Goal: Task Accomplishment & Management: Manage account settings

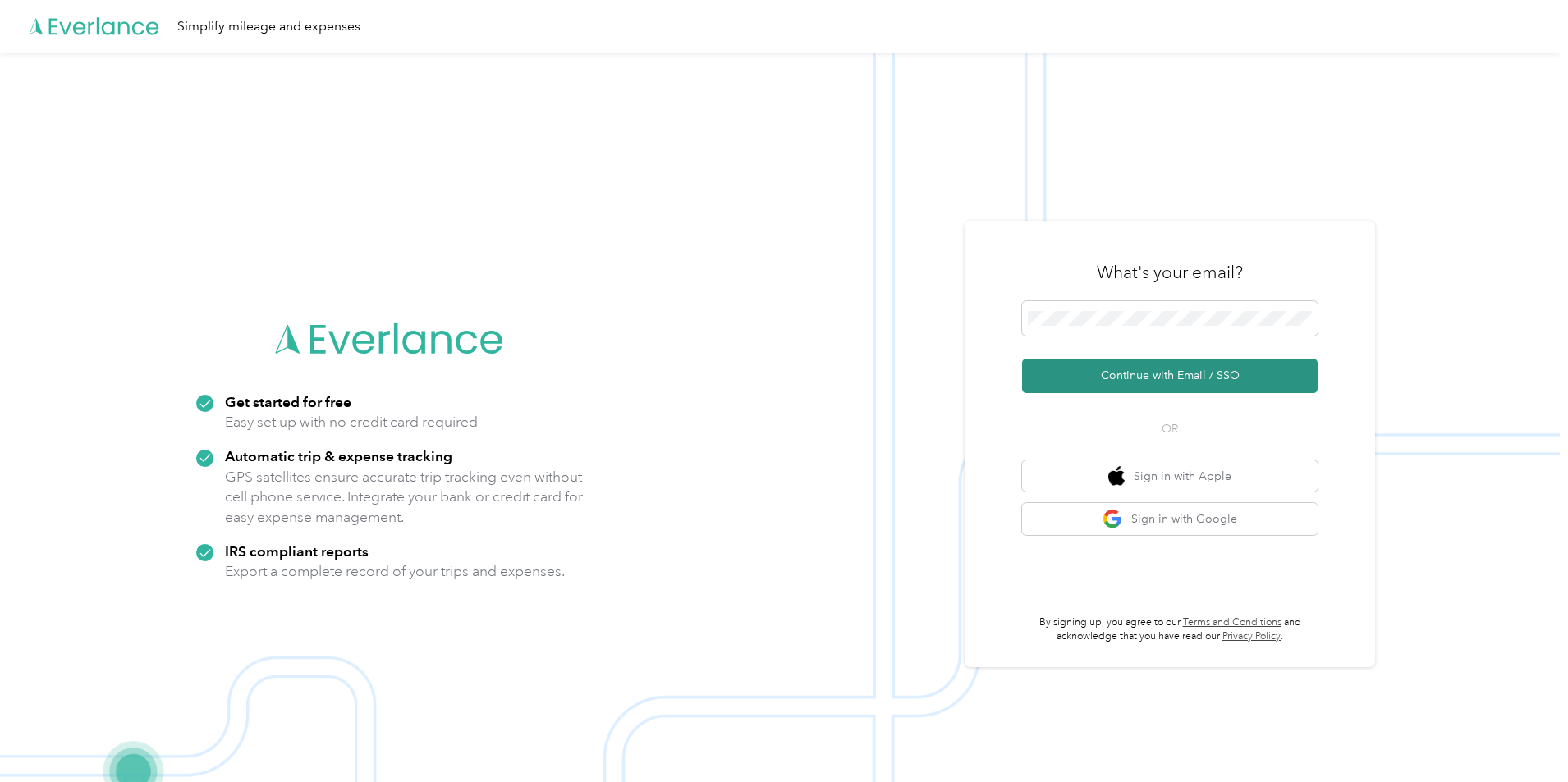
click at [1158, 378] on button "Continue with Email / SSO" at bounding box center [1170, 376] width 295 height 35
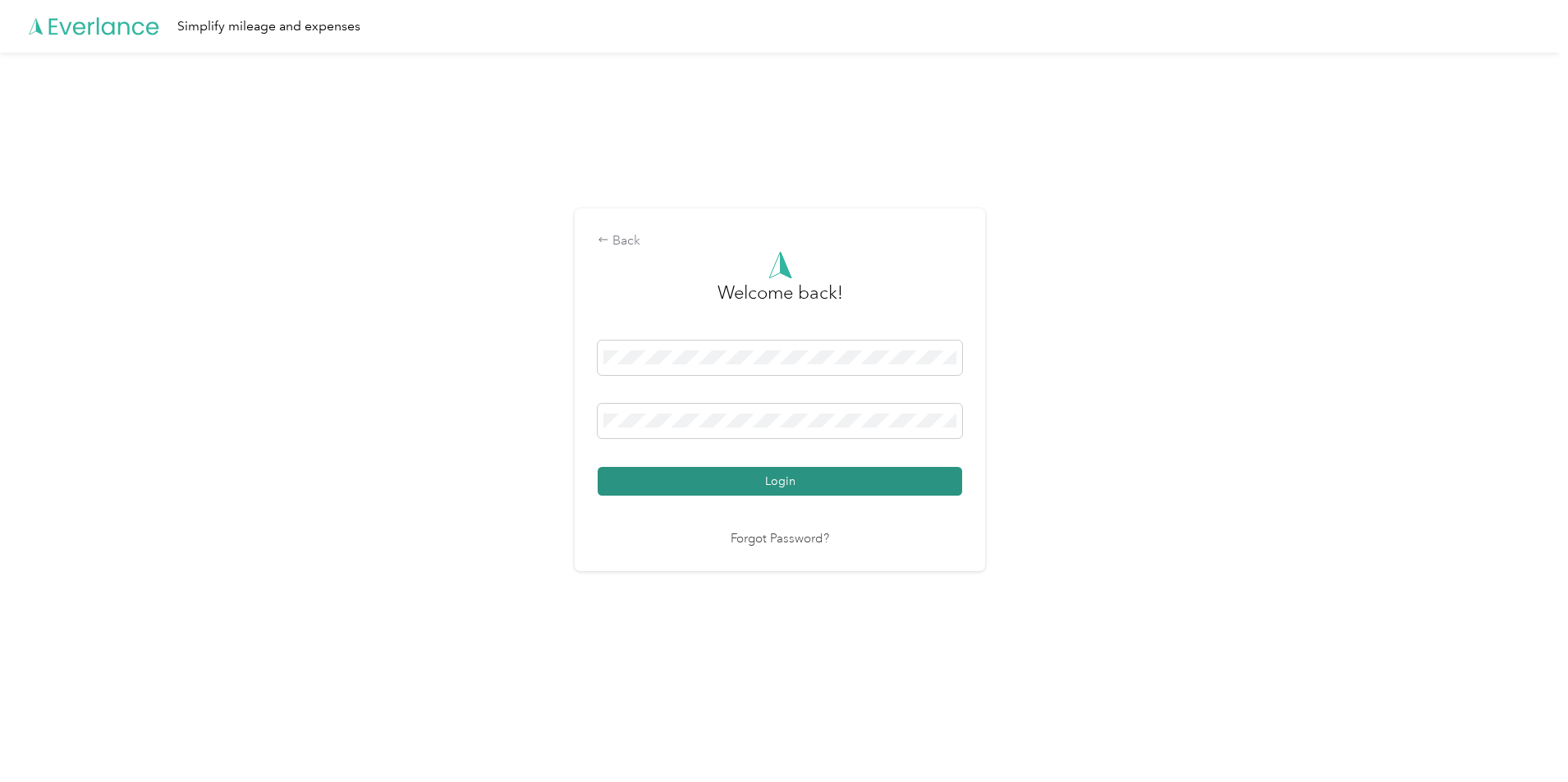
click at [685, 477] on button "Login" at bounding box center [779, 481] width 365 height 29
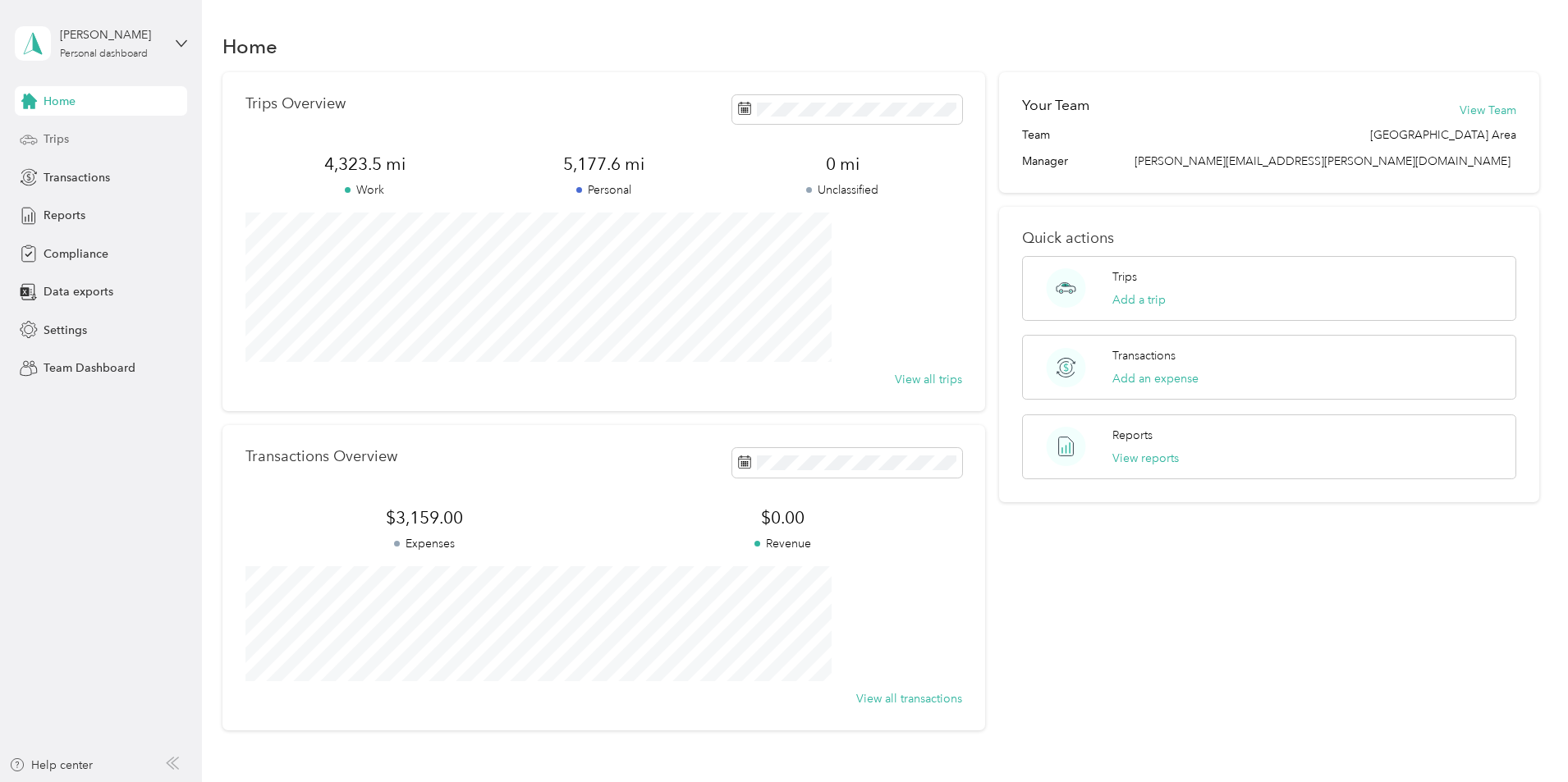
click at [78, 133] on div "Trips" at bounding box center [101, 139] width 172 height 30
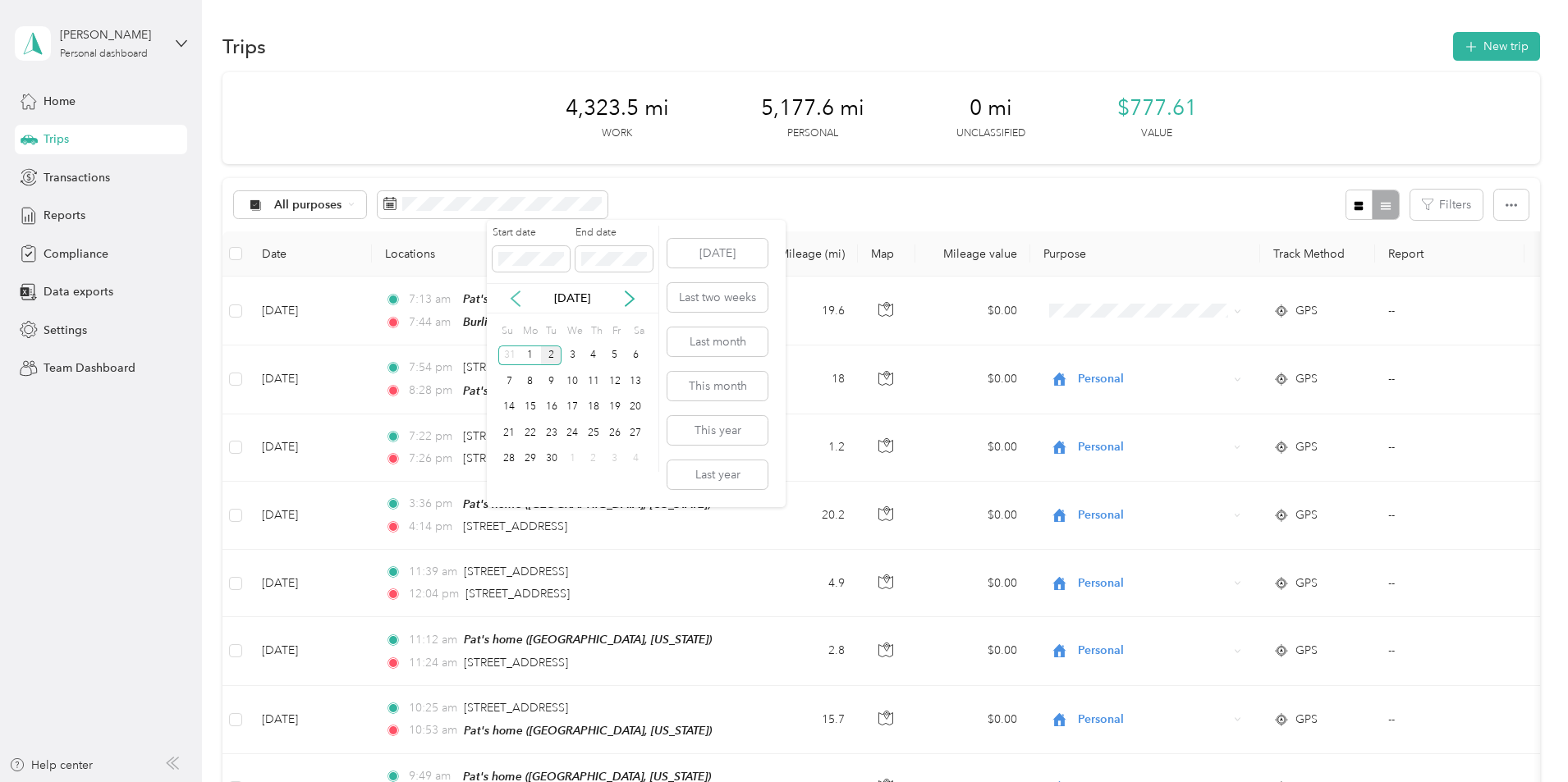
click at [521, 298] on icon at bounding box center [516, 299] width 16 height 16
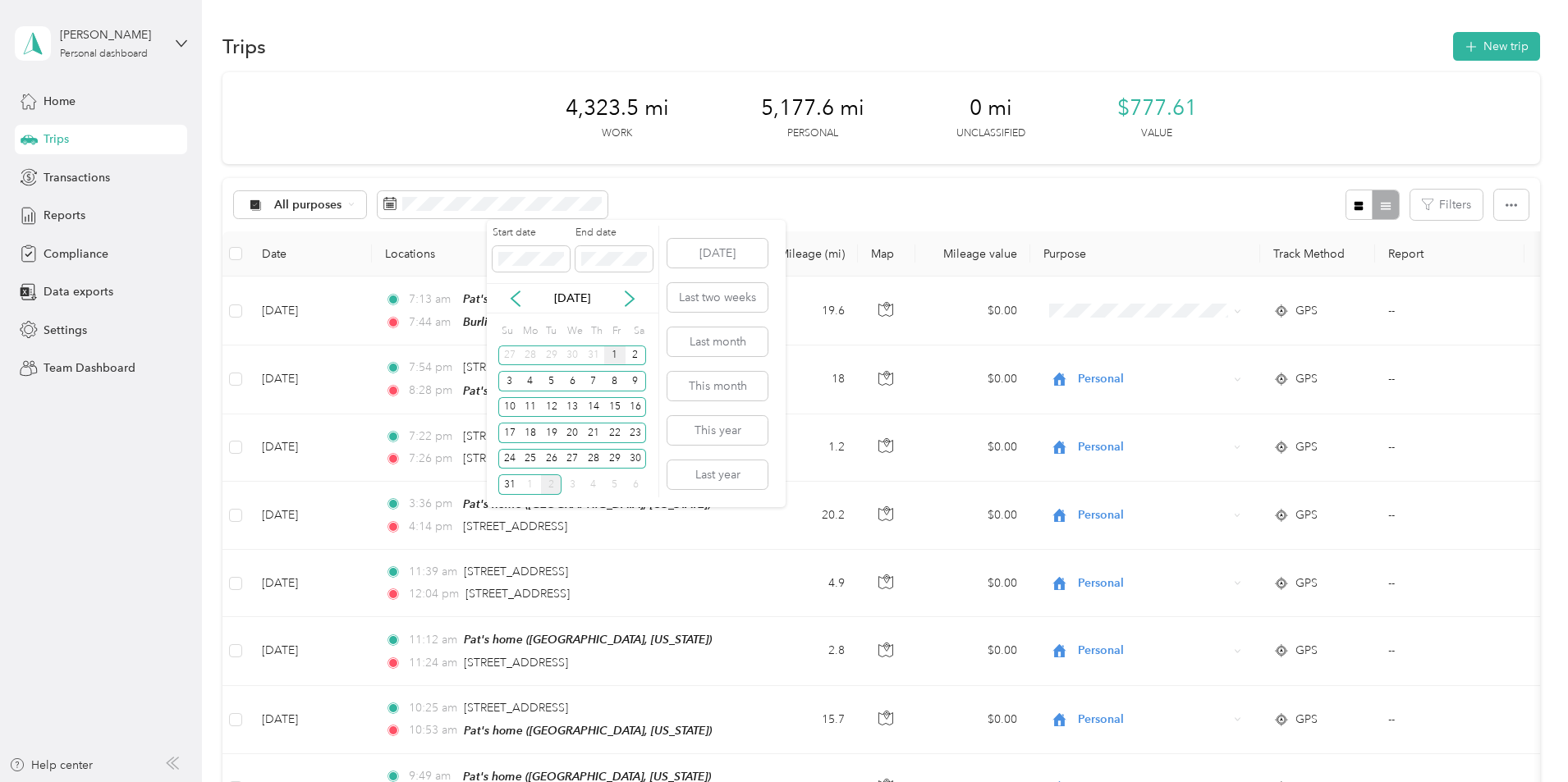
click at [619, 356] on div "1" at bounding box center [614, 356] width 21 height 21
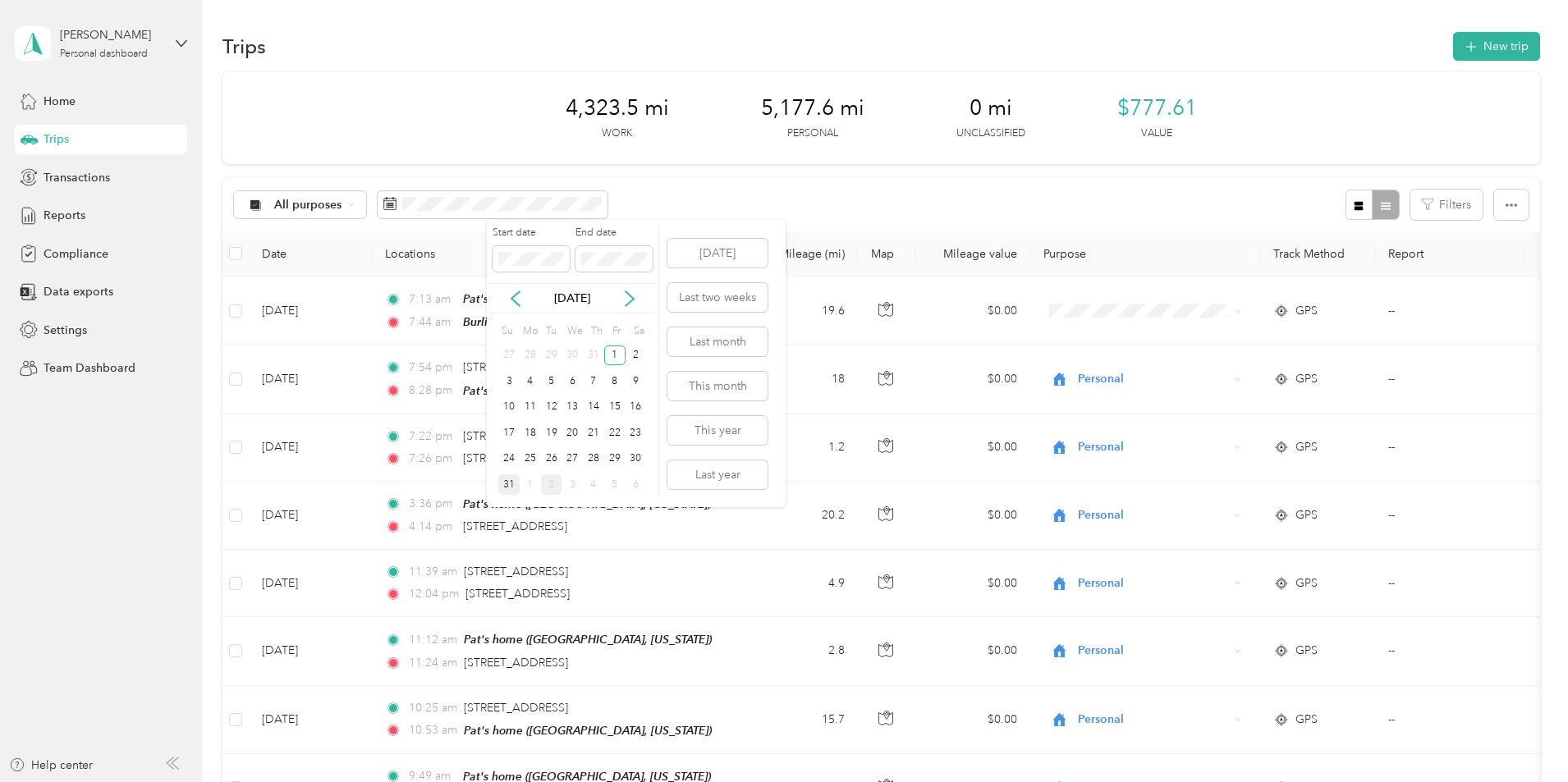
click at [512, 491] on div "31" at bounding box center [509, 484] width 21 height 21
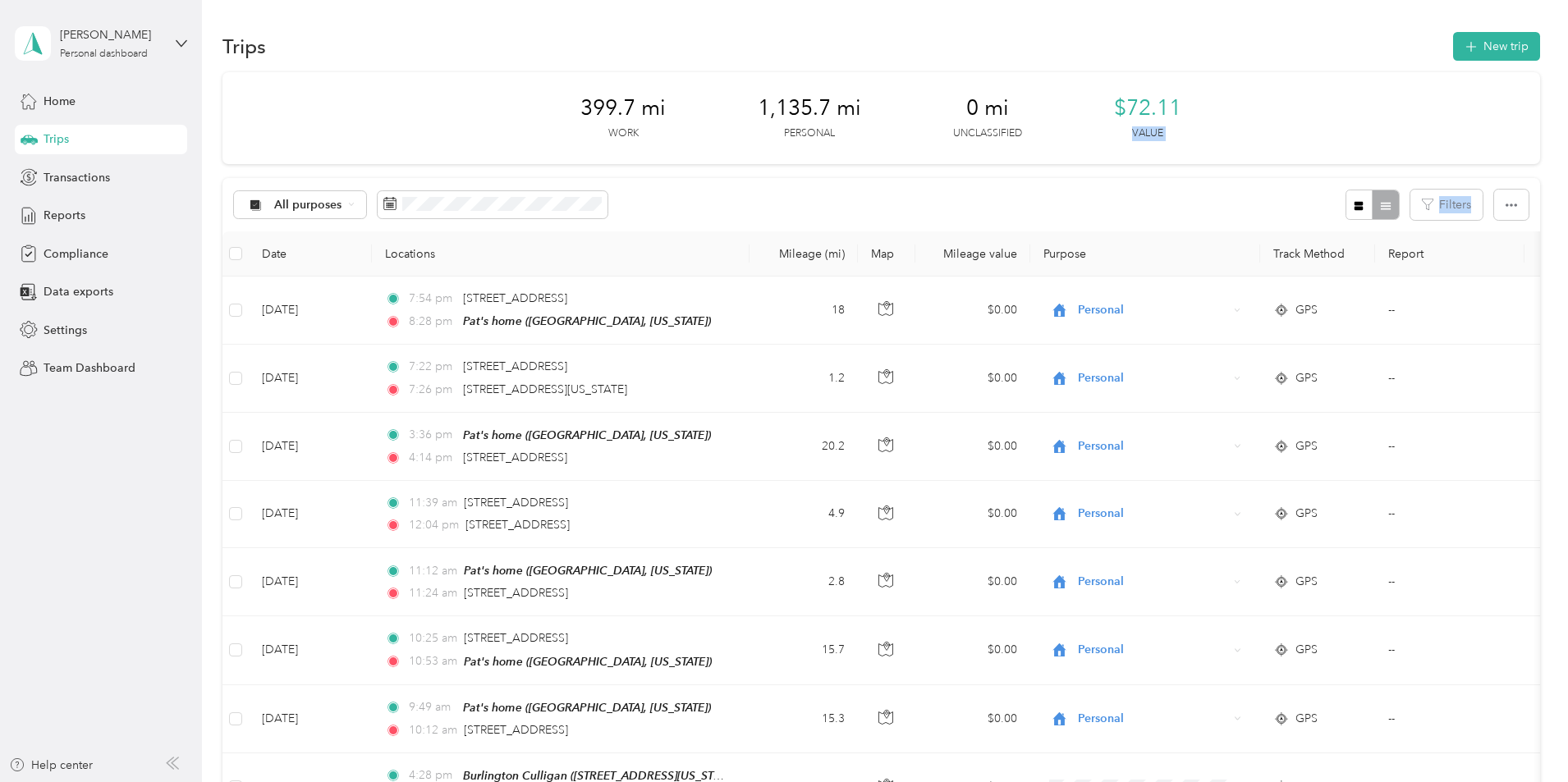
drag, startPoint x: 1553, startPoint y: 161, endPoint x: 1566, endPoint y: 189, distance: 30.9
click at [1560, 189] on div "Trips New trip 399.7 mi Work 1,135.7 mi Personal 0 mi Unclassified $72.11 Value…" at bounding box center [881, 391] width 1358 height 782
click at [73, 214] on span "Reports" at bounding box center [64, 215] width 42 height 17
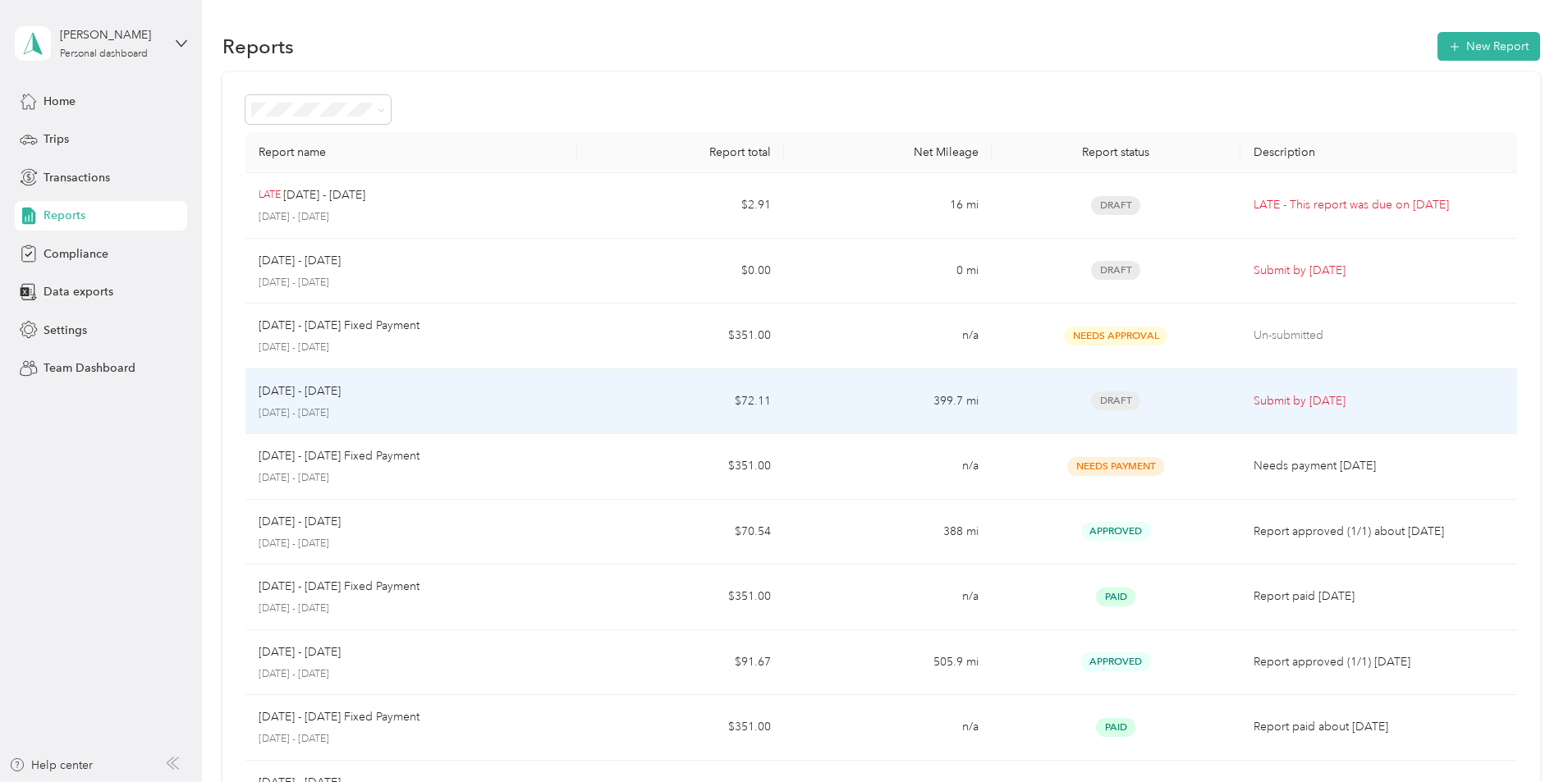
click at [1006, 399] on div "Draft" at bounding box center [1116, 401] width 223 height 19
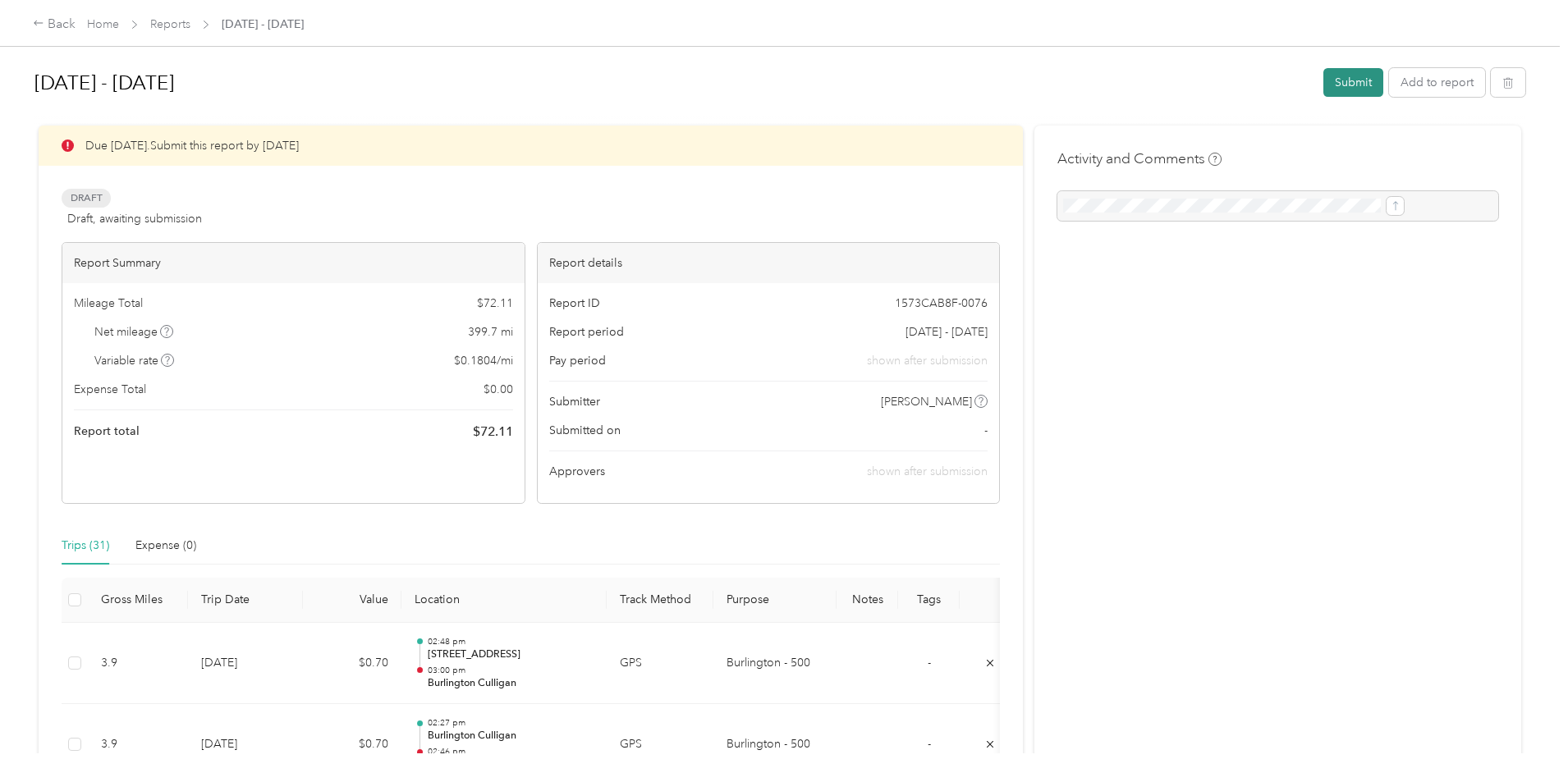
click at [1323, 68] on button "Submit" at bounding box center [1353, 82] width 60 height 29
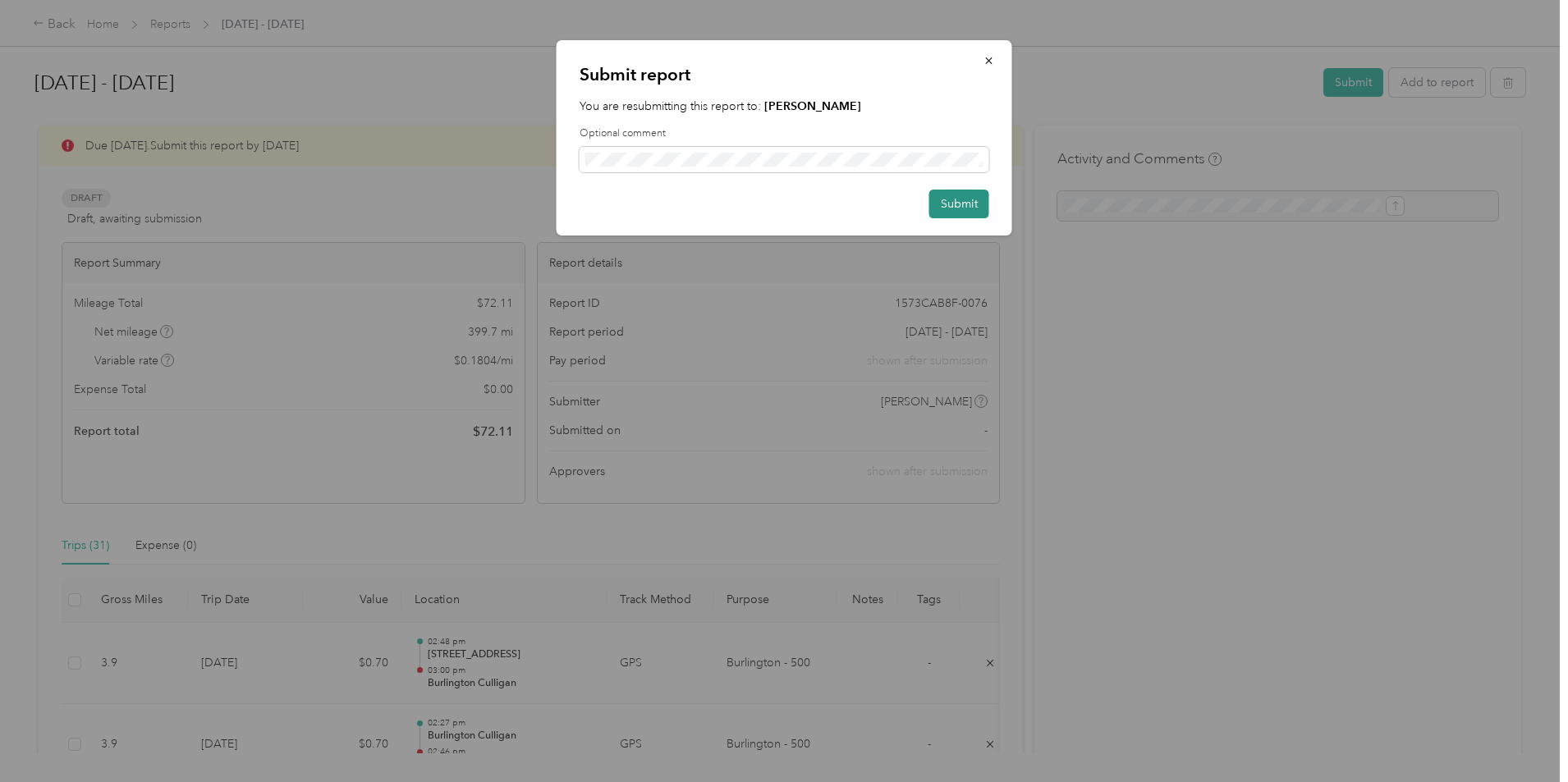
click at [976, 199] on button "Submit" at bounding box center [958, 204] width 60 height 29
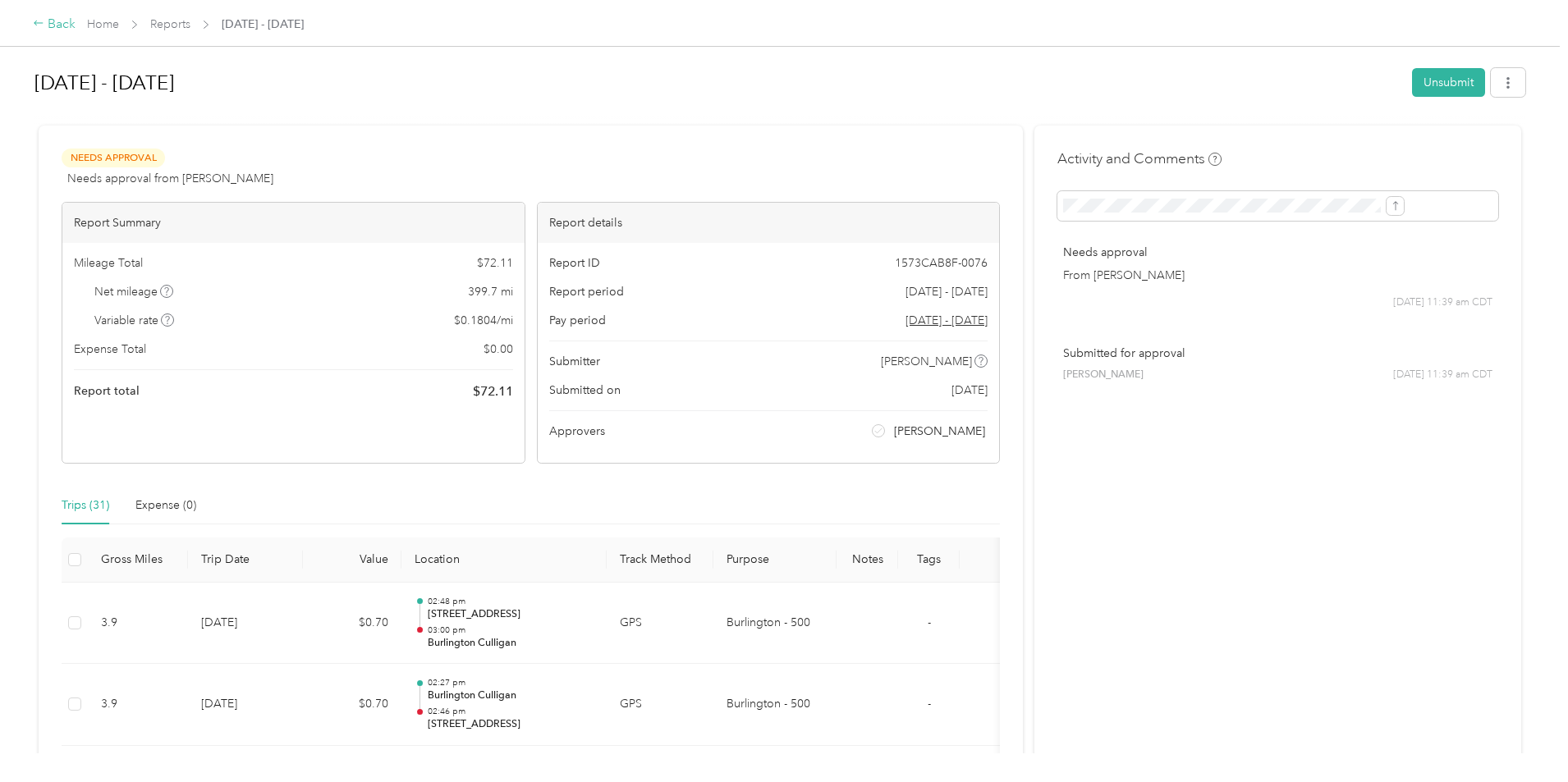
click at [76, 18] on div "Back" at bounding box center [54, 25] width 43 height 20
